Goal: Information Seeking & Learning: Learn about a topic

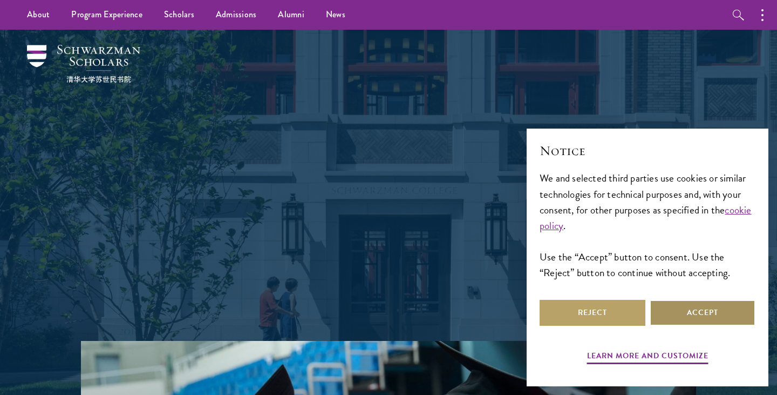
click at [686, 311] on button "Accept" at bounding box center [703, 313] width 106 height 26
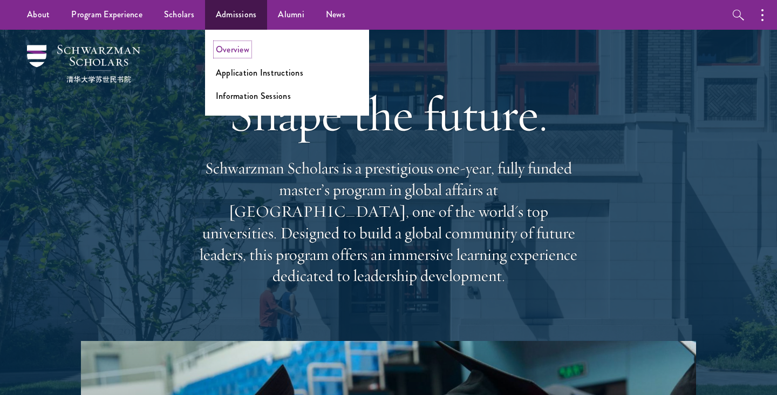
click at [238, 50] on link "Overview" at bounding box center [232, 49] width 33 height 12
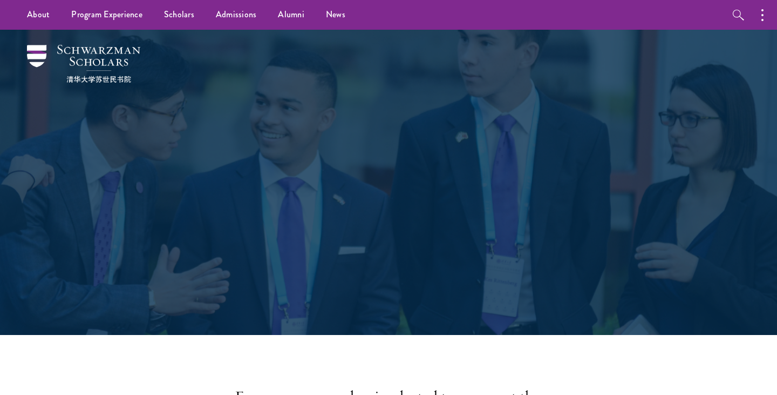
click at [604, 260] on div "Admissions Join the world's next generation of leaders." at bounding box center [388, 182] width 669 height 305
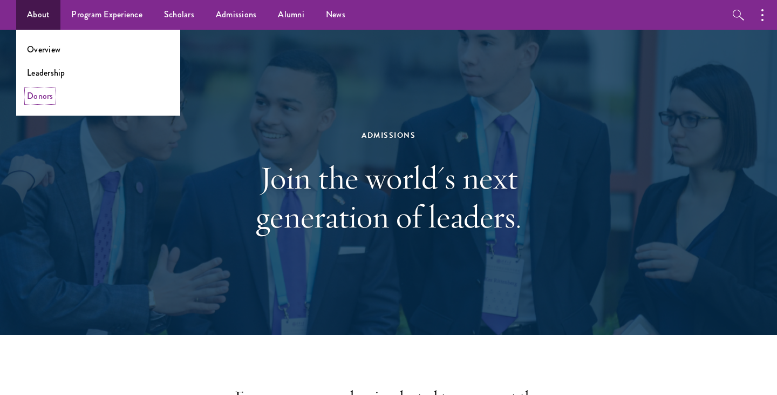
click at [38, 96] on link "Donors" at bounding box center [40, 96] width 26 height 12
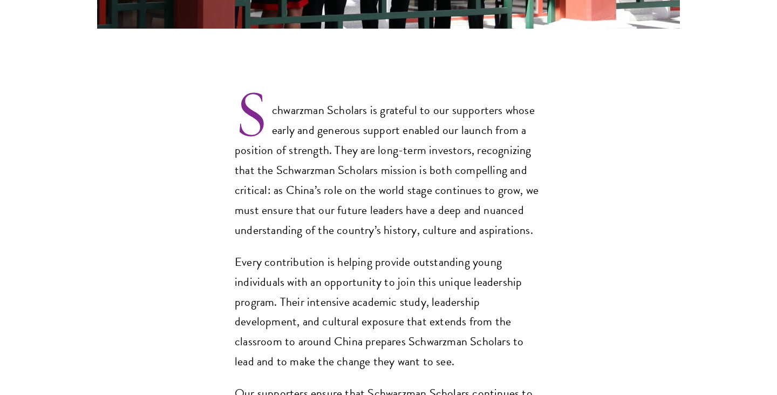
scroll to position [851, 0]
